Goal: Navigation & Orientation: Find specific page/section

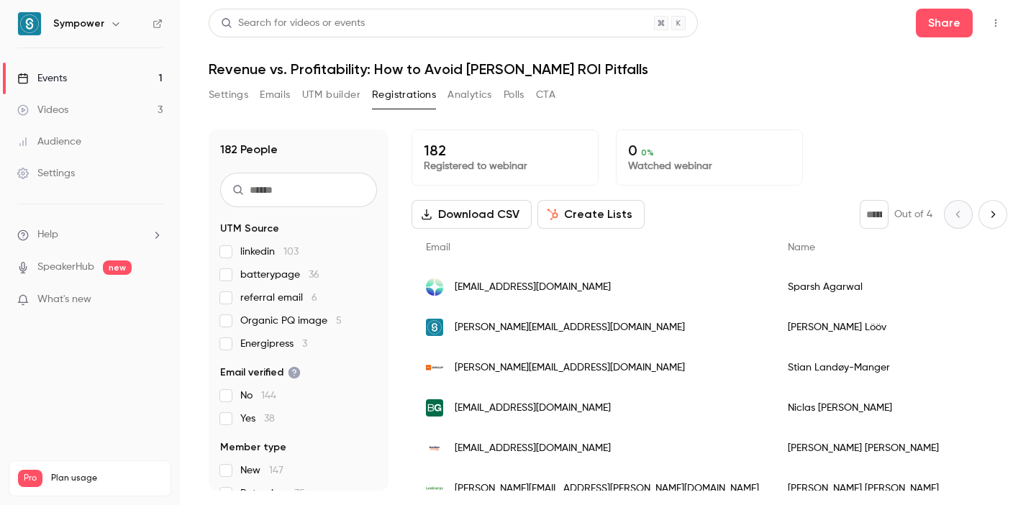
click at [114, 71] on link "Events 1" at bounding box center [90, 79] width 180 height 32
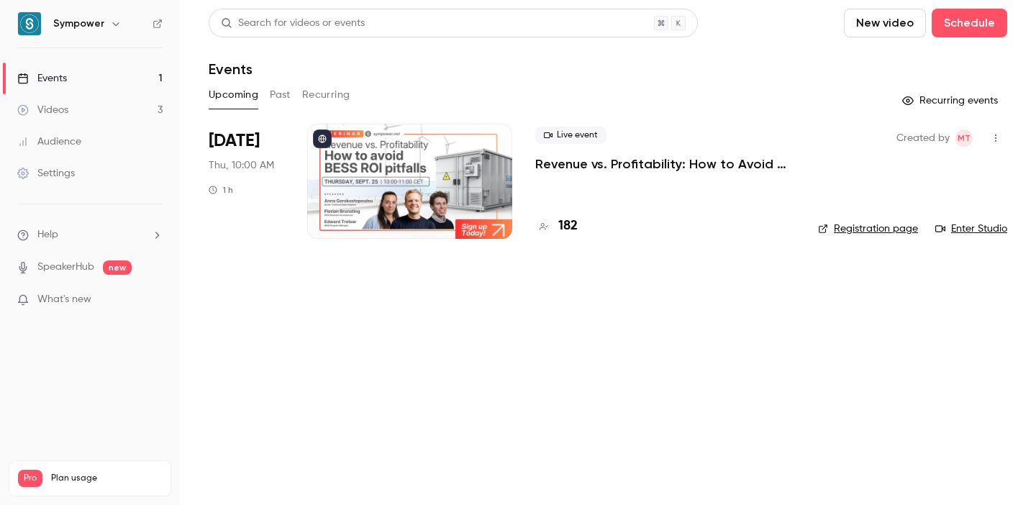
click at [641, 158] on p "Revenue vs. Profitability: How to Avoid [PERSON_NAME] ROI Pitfalls" at bounding box center [666, 163] width 260 height 17
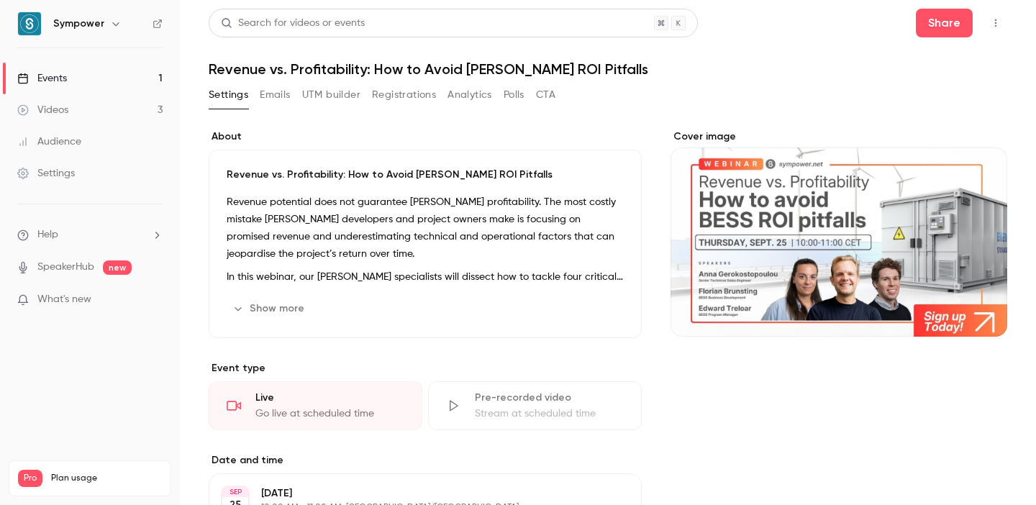
click at [139, 83] on link "Events 1" at bounding box center [90, 79] width 180 height 32
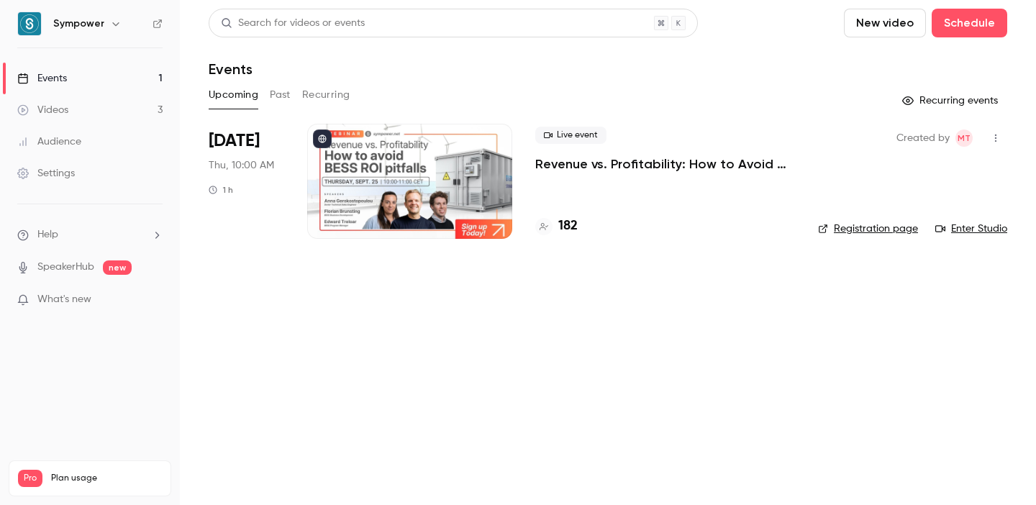
click at [275, 96] on button "Past" at bounding box center [280, 94] width 21 height 23
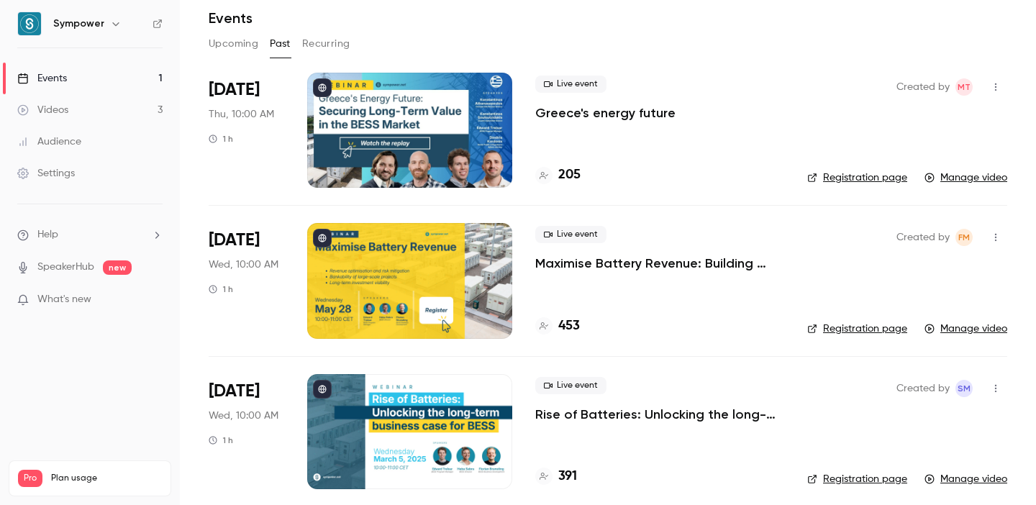
scroll to position [48, 0]
